Goal: Transaction & Acquisition: Obtain resource

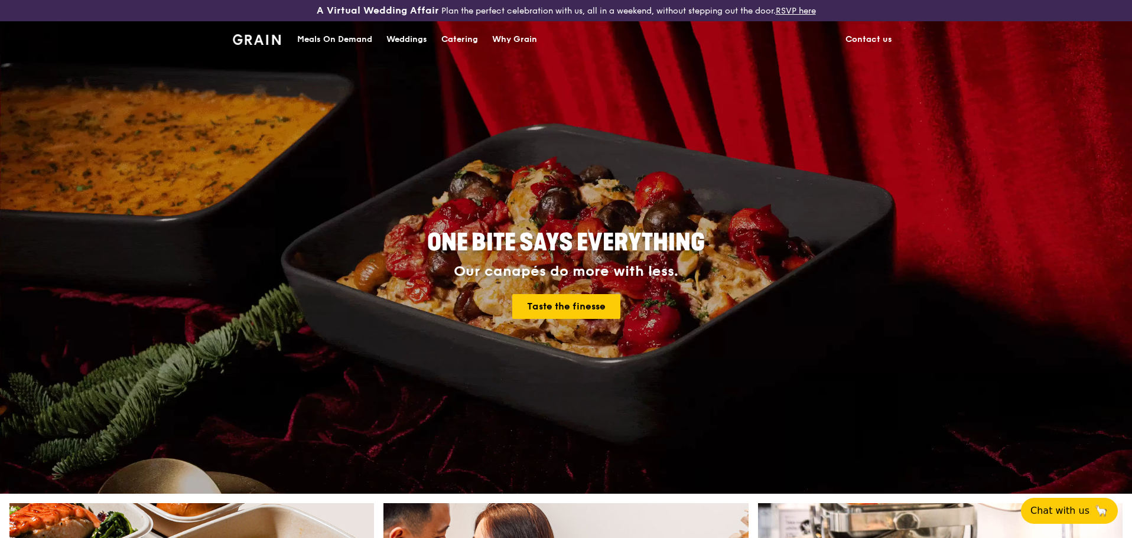
click at [328, 40] on div "Meals On Demand" at bounding box center [334, 39] width 75 height 35
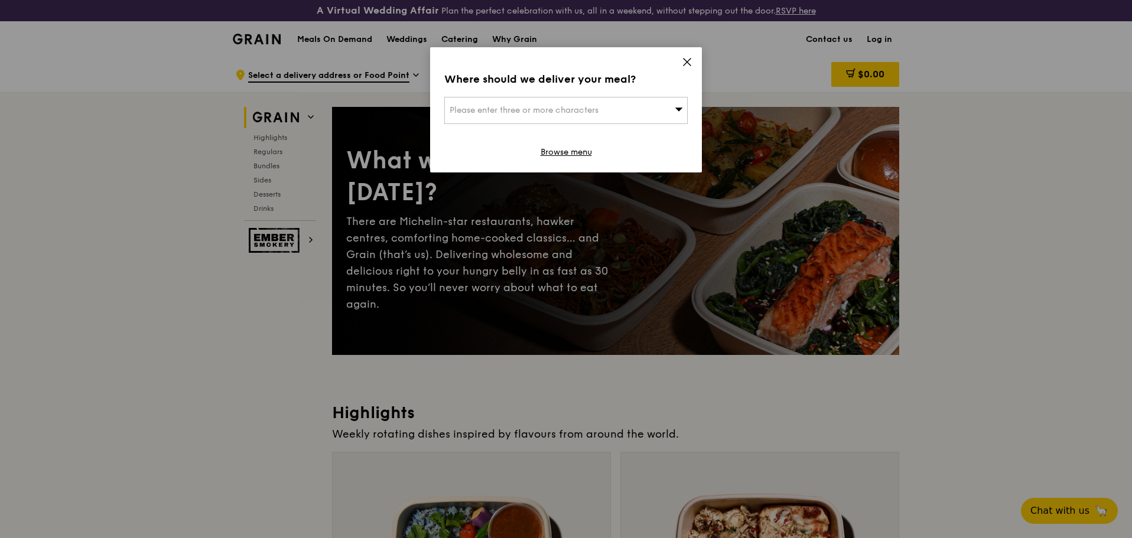
click at [686, 60] on icon at bounding box center [687, 62] width 11 height 11
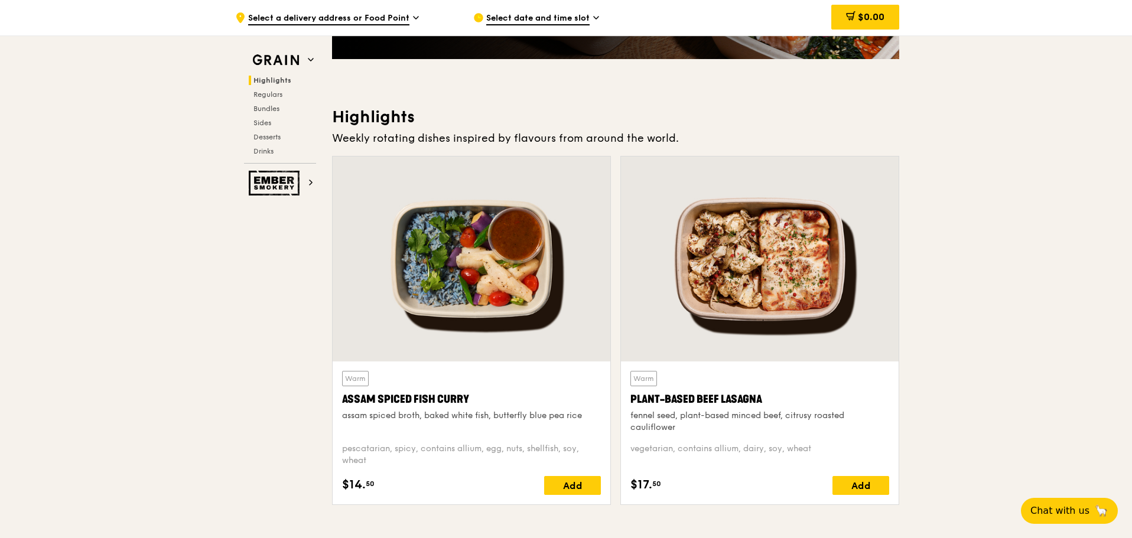
scroll to position [591, 0]
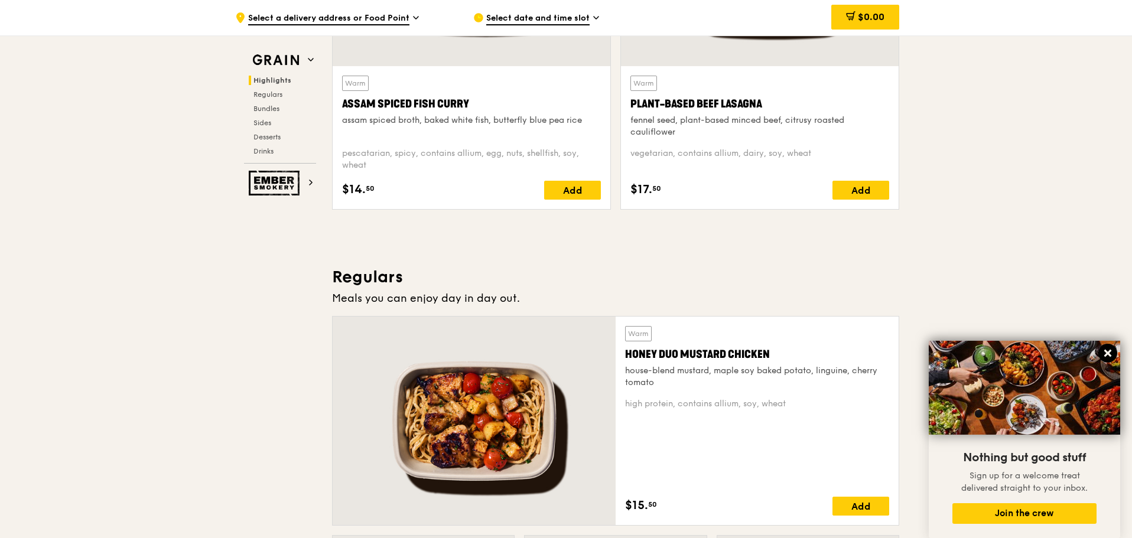
click at [1107, 352] on icon at bounding box center [1107, 353] width 7 height 7
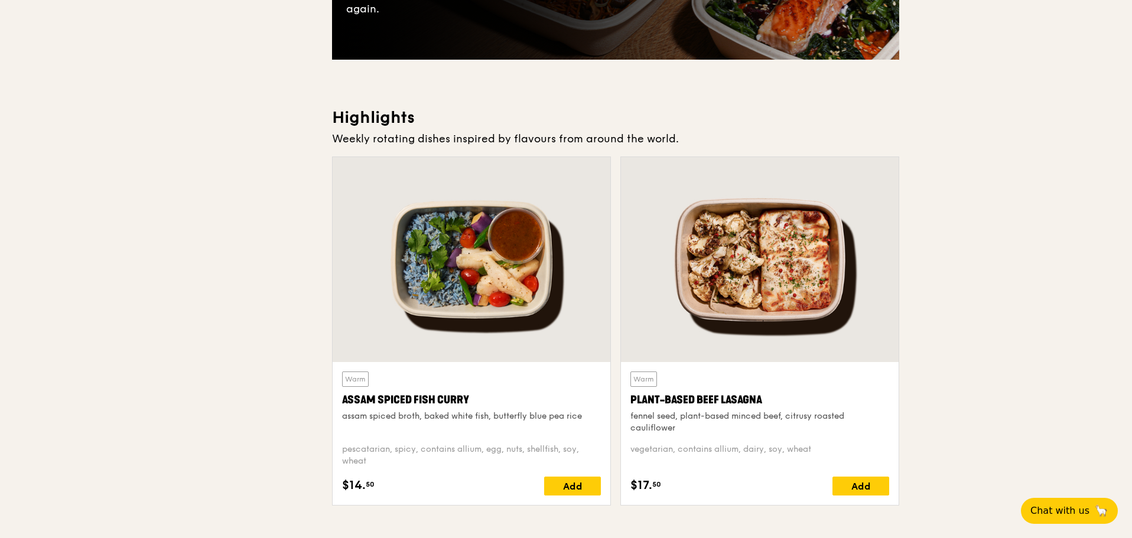
scroll to position [0, 0]
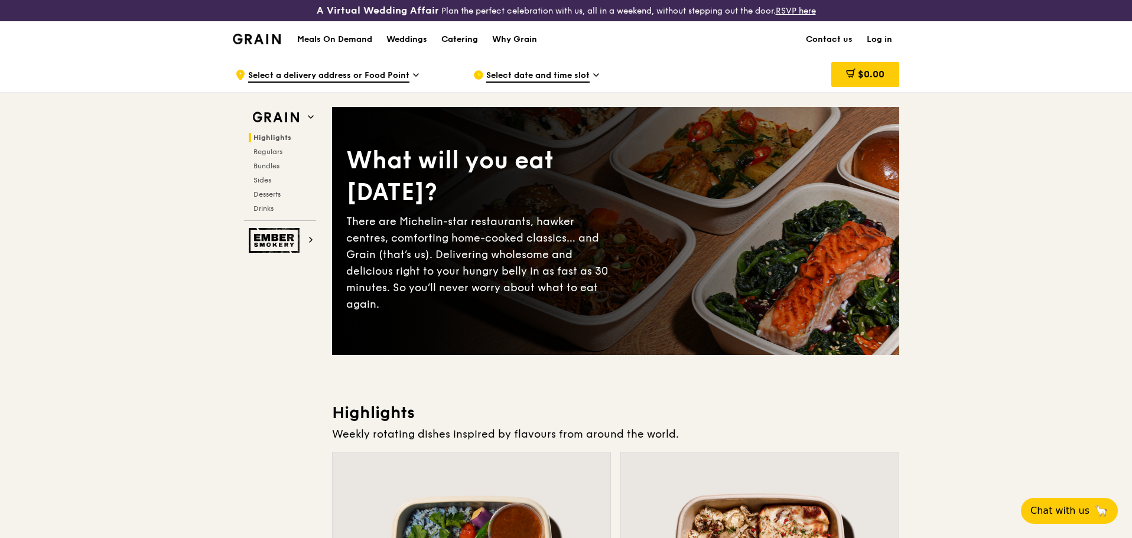
click at [473, 41] on div "Catering" at bounding box center [459, 39] width 37 height 35
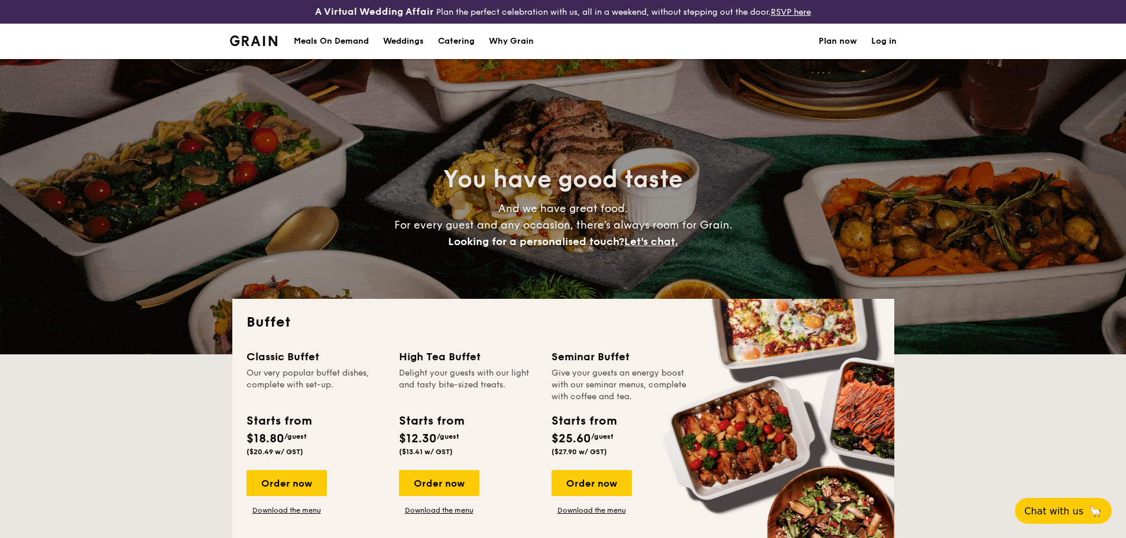
select select
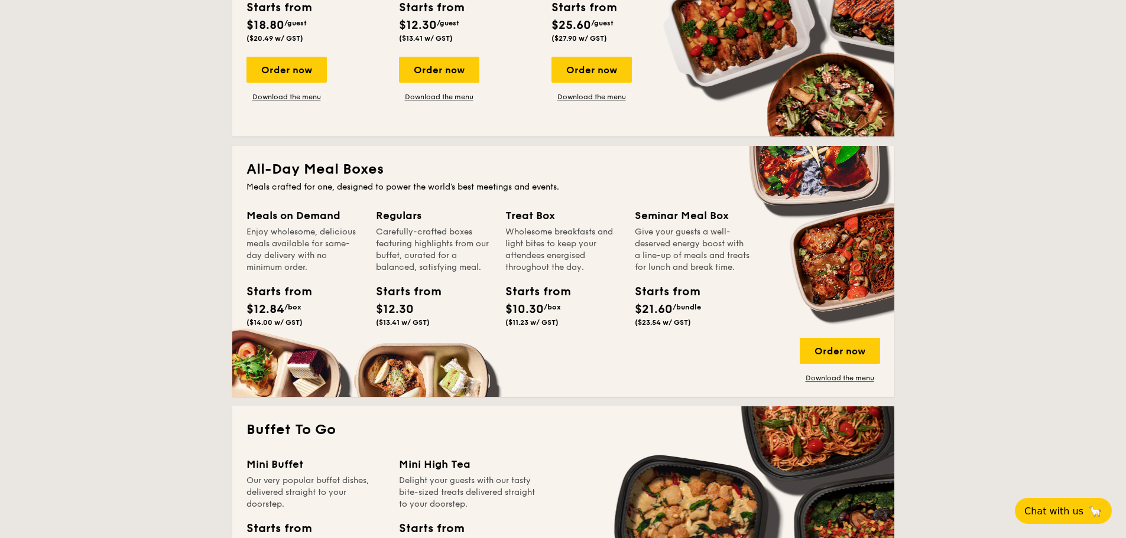
scroll to position [473, 0]
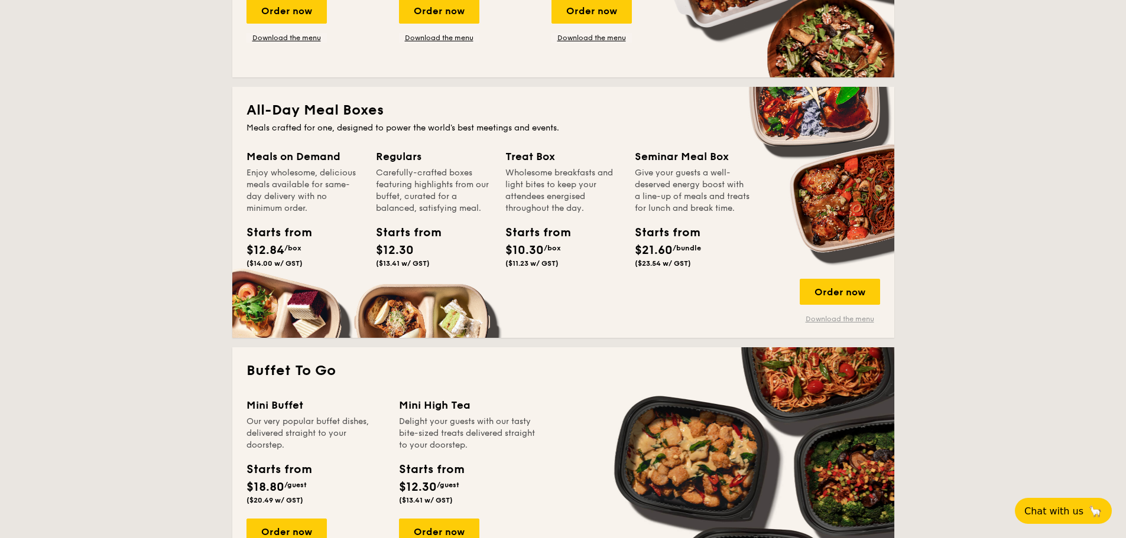
click at [847, 319] on link "Download the menu" at bounding box center [839, 318] width 80 height 9
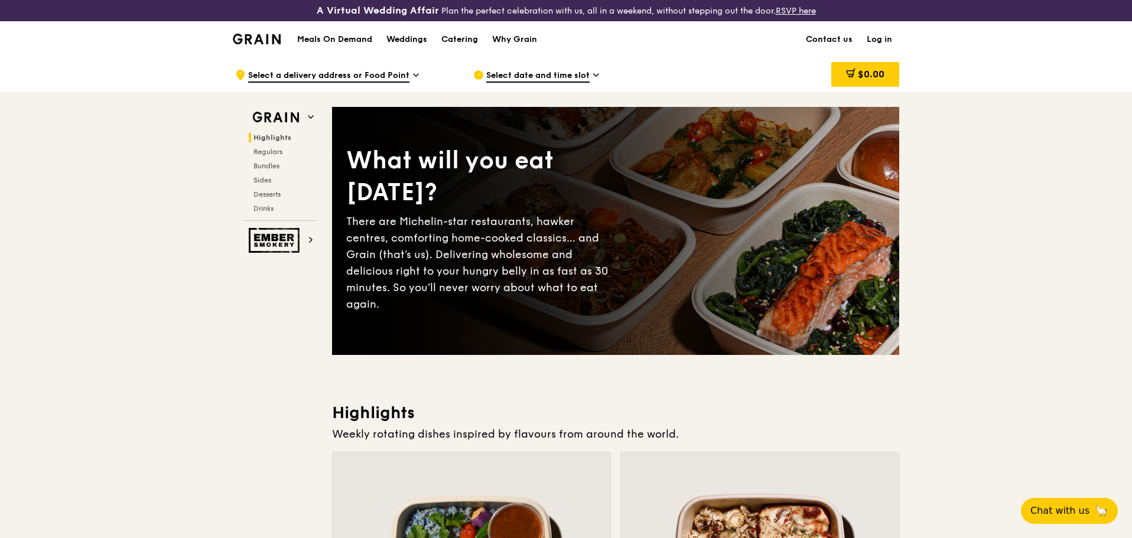
click at [350, 40] on h1 "Meals On Demand" at bounding box center [334, 40] width 75 height 12
